Goal: Task Accomplishment & Management: Manage account settings

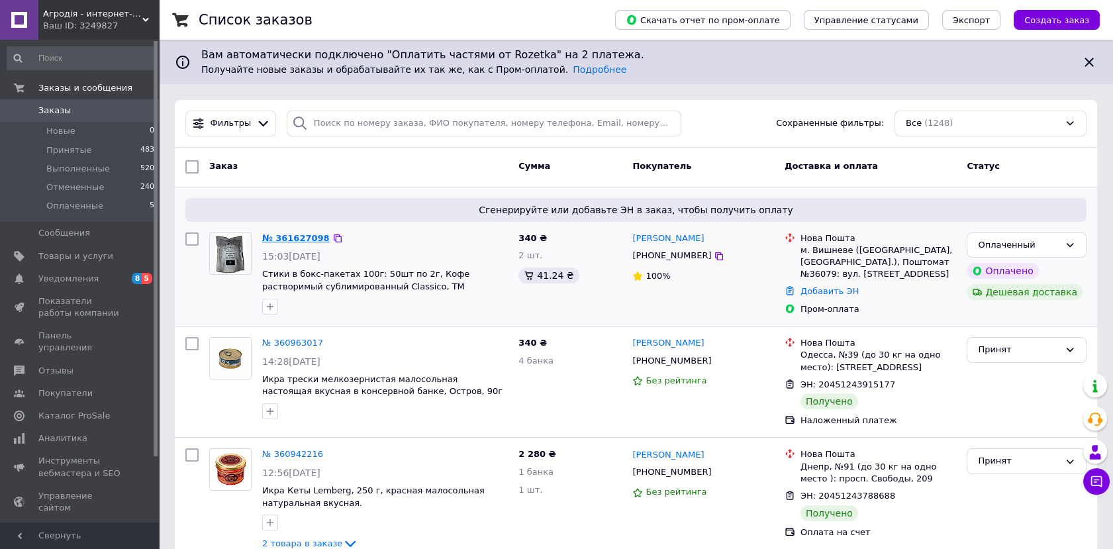
click at [286, 234] on link "№ 361627098" at bounding box center [296, 238] width 68 height 10
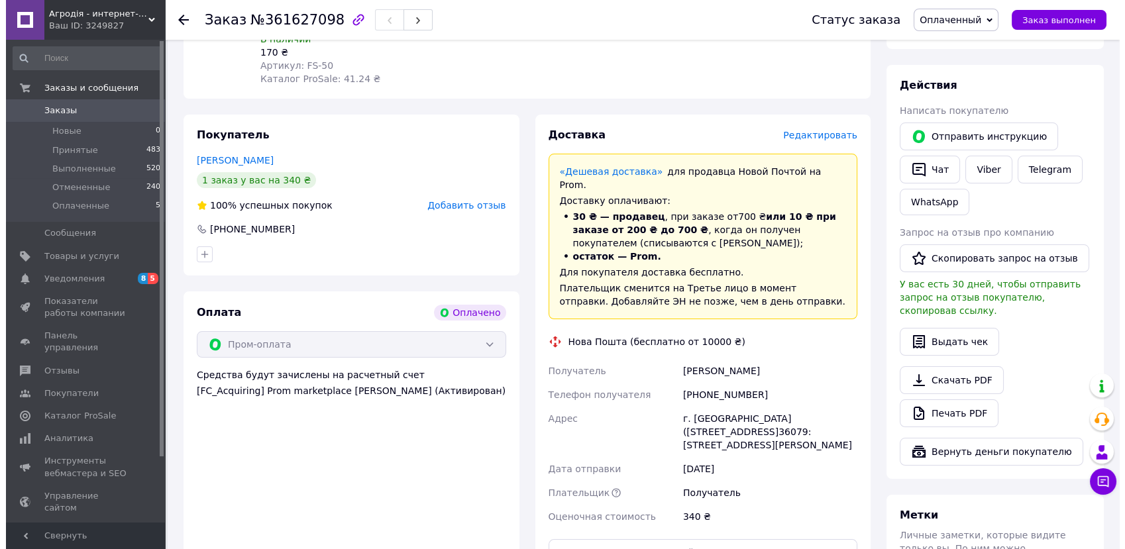
scroll to position [245, 0]
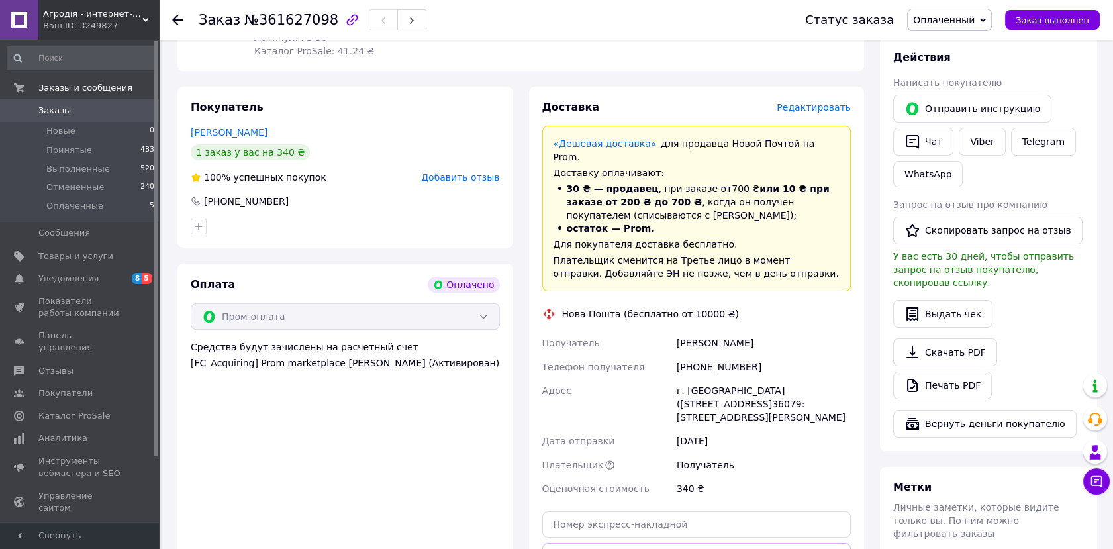
click at [821, 102] on span "Редактировать" at bounding box center [814, 107] width 74 height 11
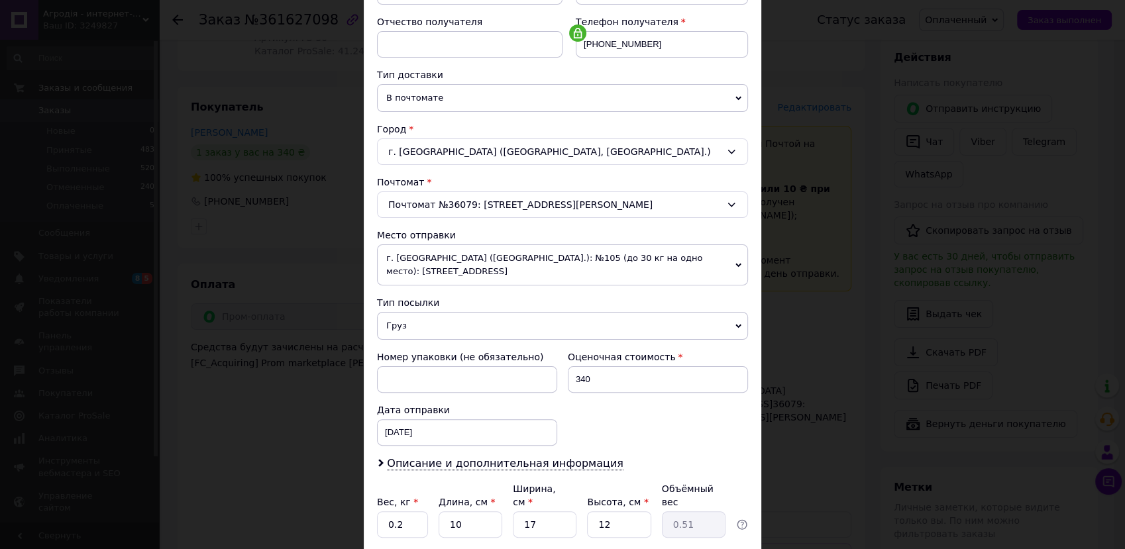
click at [465, 256] on span "г. [GEOGRAPHIC_DATA] ([GEOGRAPHIC_DATA].): №105 (до 30 кг на одно место): [STRE…" at bounding box center [562, 264] width 371 height 41
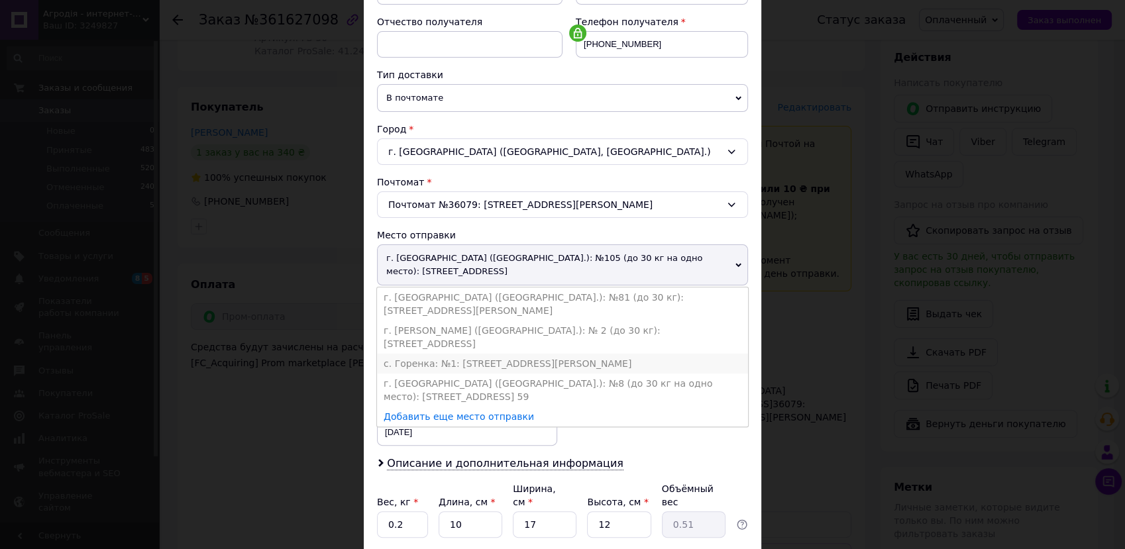
click at [462, 354] on li "с. Горенка: №1: [STREET_ADDRESS][PERSON_NAME]" at bounding box center [562, 364] width 371 height 20
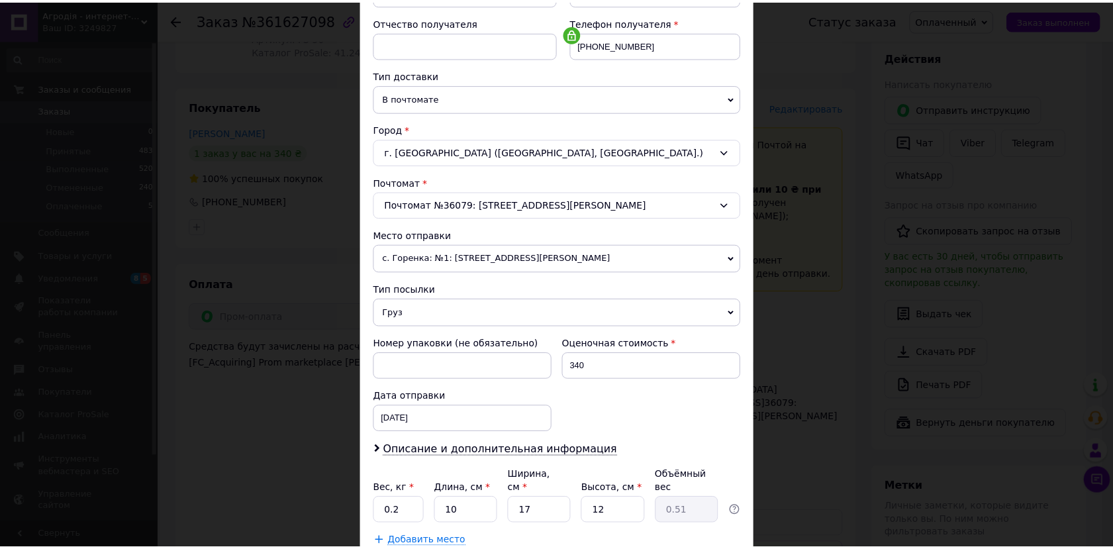
scroll to position [328, 0]
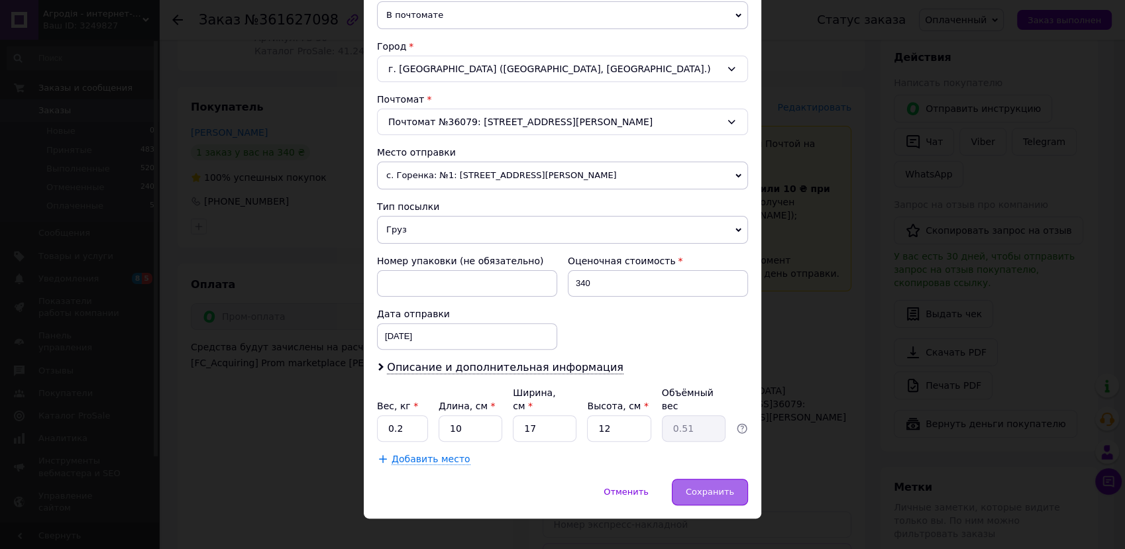
click at [721, 487] on span "Сохранить" at bounding box center [710, 492] width 48 height 10
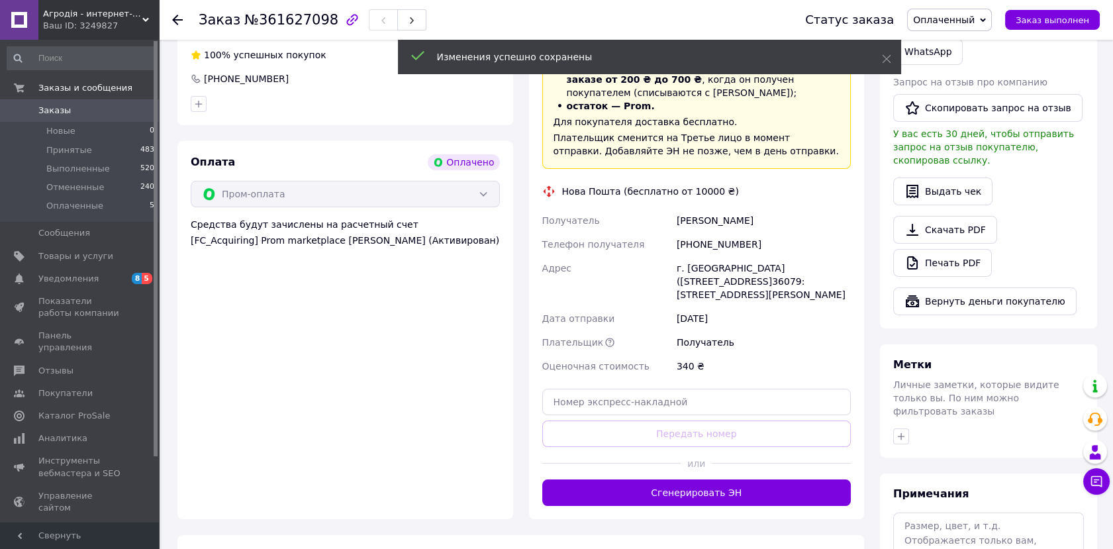
scroll to position [490, 0]
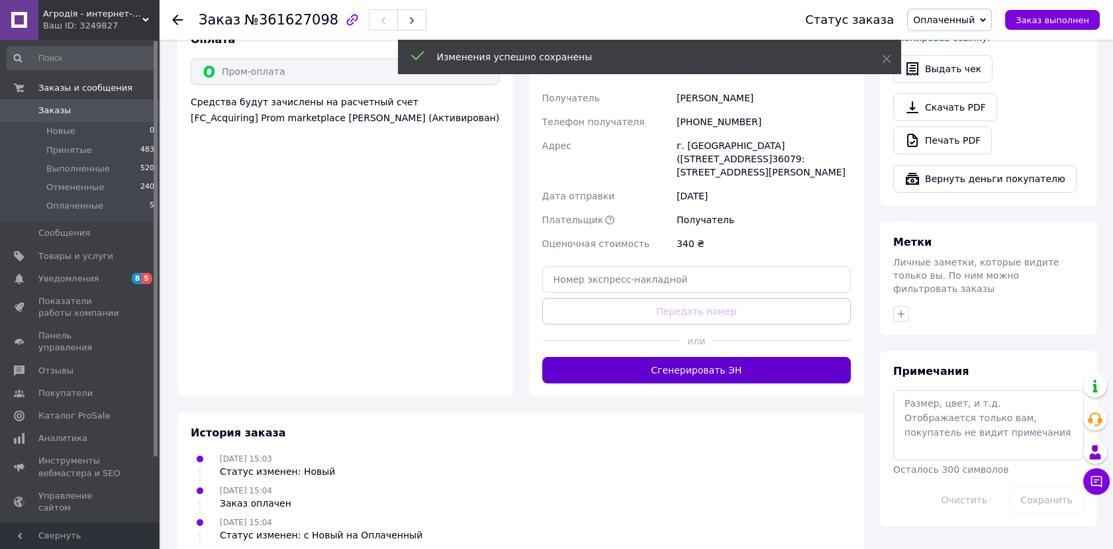
click at [705, 357] on button "Сгенерировать ЭН" at bounding box center [696, 370] width 309 height 26
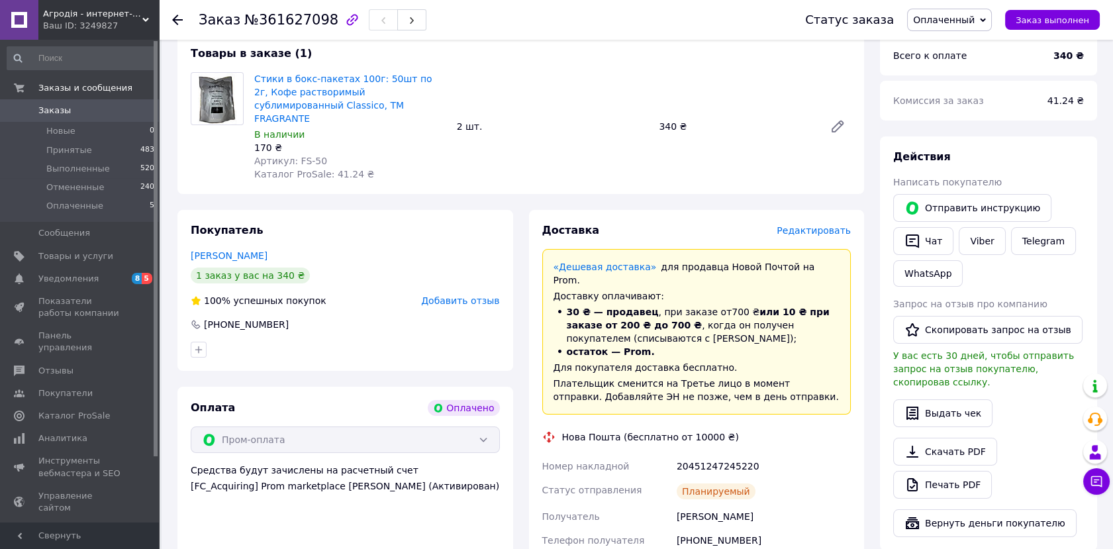
scroll to position [245, 0]
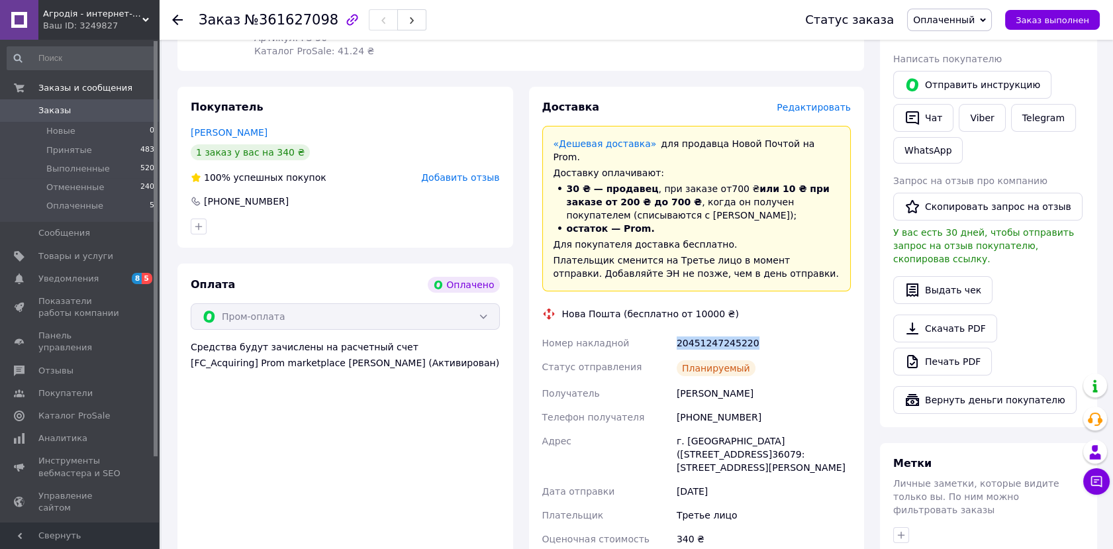
drag, startPoint x: 753, startPoint y: 315, endPoint x: 671, endPoint y: 319, distance: 82.2
click at [671, 331] on div "Номер накладной 20451247245220 Статус отправления Планируемый Получатель Ясінов…" at bounding box center [697, 441] width 315 height 220
copy div "Номер накладной 20451247245220"
